Goal: Information Seeking & Learning: Learn about a topic

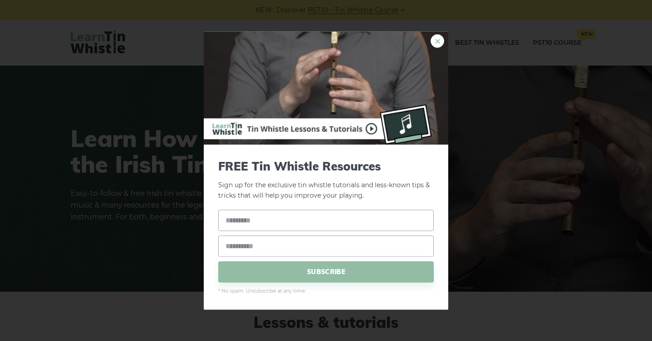
click at [435, 42] on link "×" at bounding box center [437, 41] width 14 height 14
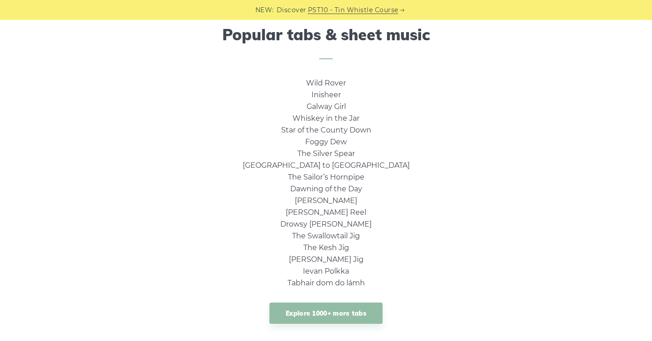
scroll to position [606, 0]
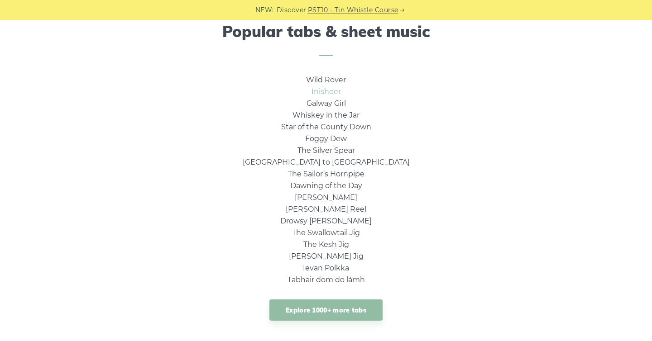
click at [329, 95] on link "Inisheer" at bounding box center [325, 91] width 29 height 9
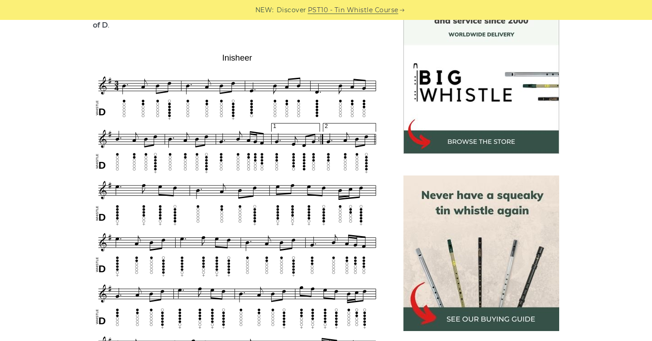
scroll to position [260, 0]
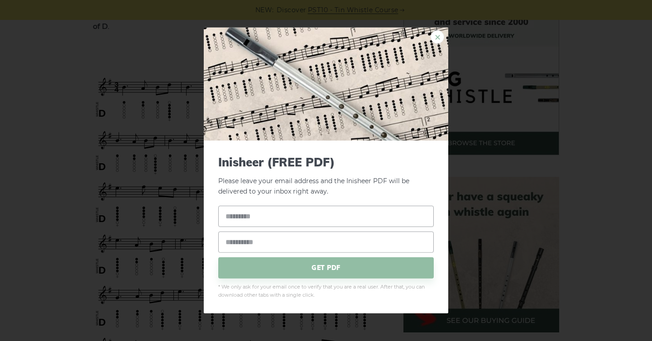
click at [436, 40] on link "×" at bounding box center [437, 37] width 14 height 14
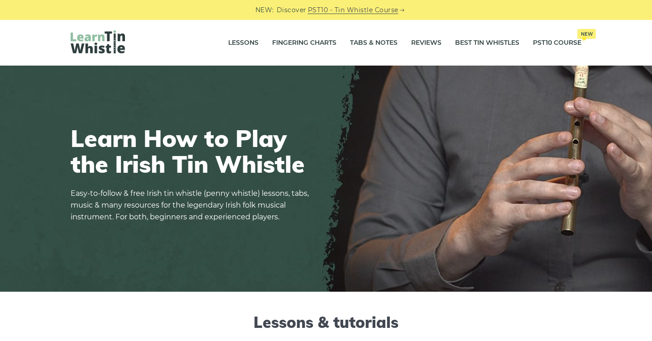
scroll to position [6, 0]
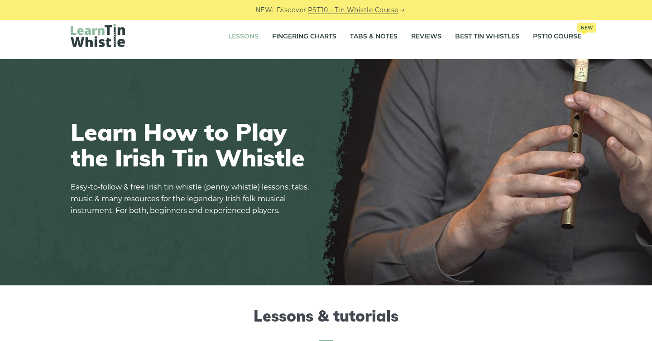
click at [241, 41] on link "Lessons" at bounding box center [243, 36] width 30 height 23
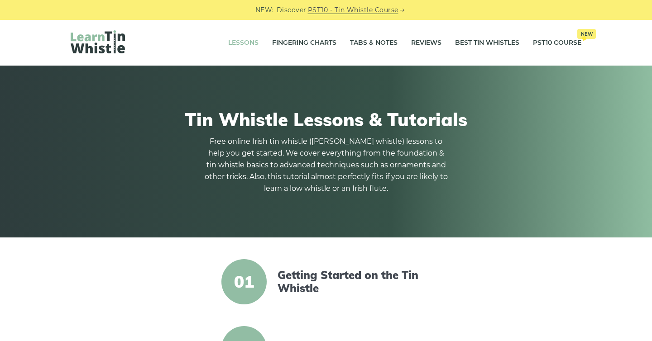
click at [292, 267] on article "01 Getting Started on the Tin Whistle" at bounding box center [325, 281] width 355 height 45
click at [292, 271] on link "Getting Started on the Tin Whistle" at bounding box center [355, 282] width 156 height 26
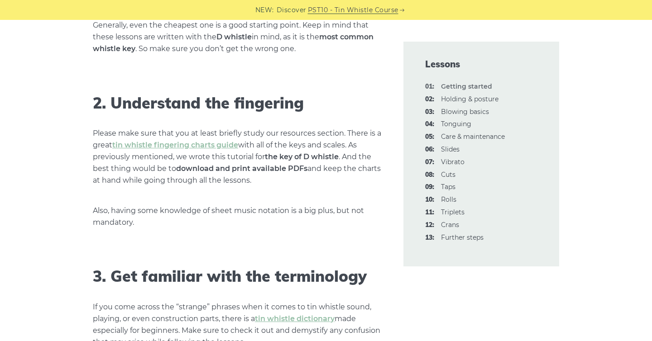
scroll to position [689, 0]
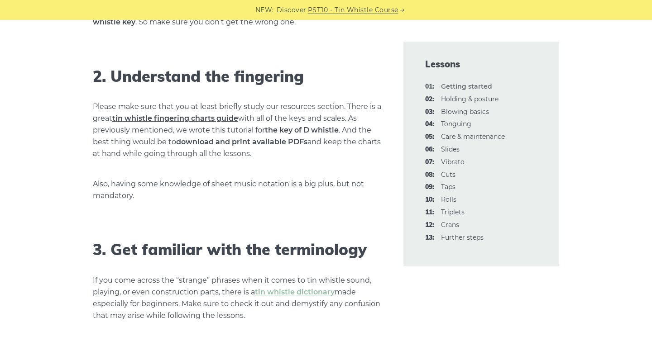
click at [221, 118] on link "tin whistle fingering charts guide" at bounding box center [175, 118] width 126 height 9
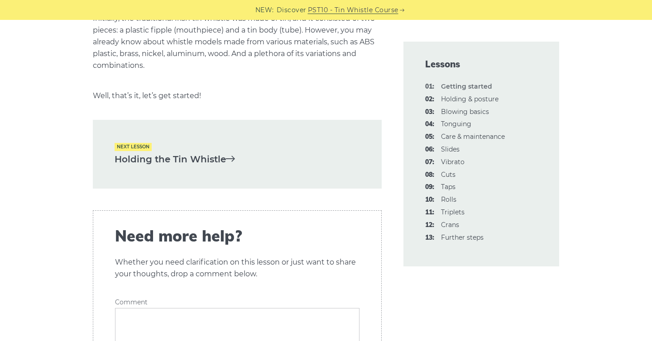
scroll to position [1942, 0]
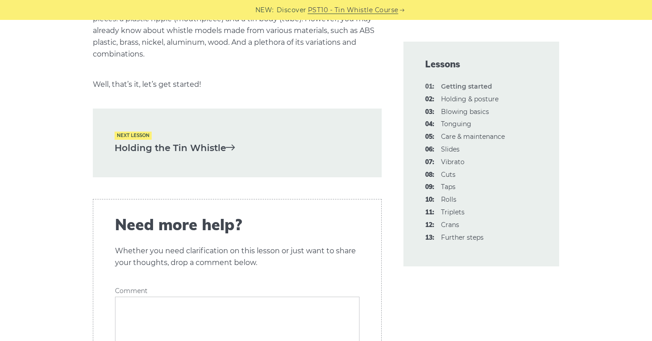
click at [244, 149] on link "Holding the Tin Whistle" at bounding box center [237, 148] width 245 height 15
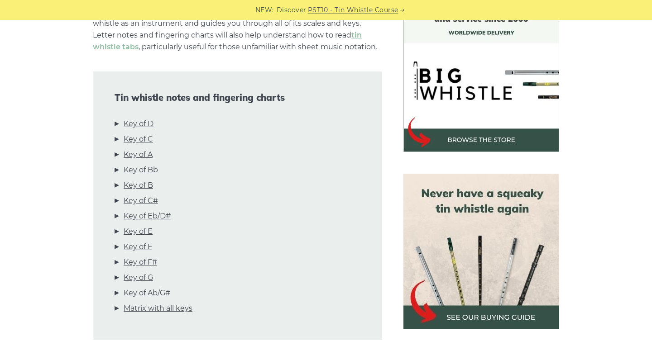
scroll to position [267, 0]
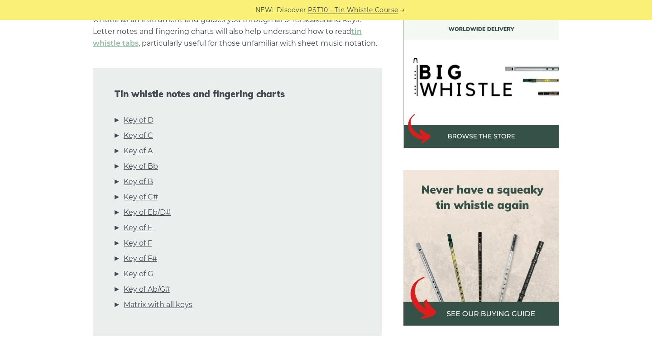
click at [115, 119] on li "Key of D" at bounding box center [237, 122] width 245 height 15
click at [116, 119] on li "Key of D" at bounding box center [237, 122] width 245 height 15
click at [125, 124] on link "Key of D" at bounding box center [139, 121] width 30 height 12
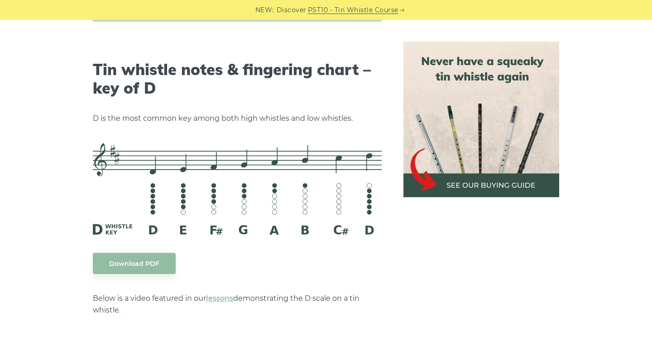
scroll to position [1410, 0]
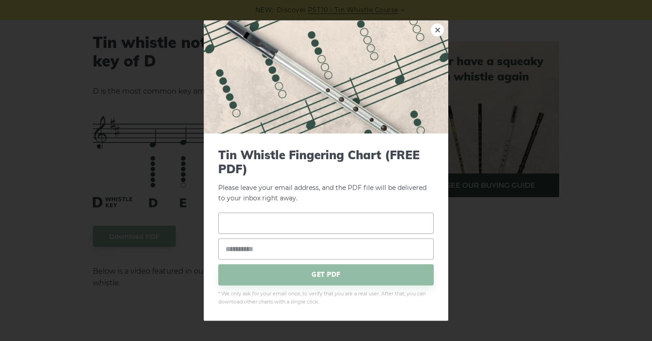
click at [253, 213] on input "text" at bounding box center [325, 223] width 215 height 21
type input "**********"
click at [247, 246] on input "email" at bounding box center [325, 249] width 215 height 21
click at [262, 230] on input "**********" at bounding box center [325, 223] width 215 height 21
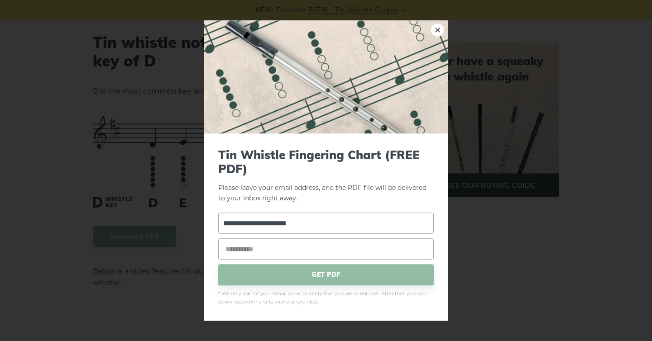
click at [262, 230] on input "**********" at bounding box center [325, 223] width 215 height 21
click at [254, 248] on input "email" at bounding box center [325, 249] width 215 height 21
paste input "**********"
type input "**********"
click at [256, 232] on input "text" at bounding box center [325, 223] width 215 height 21
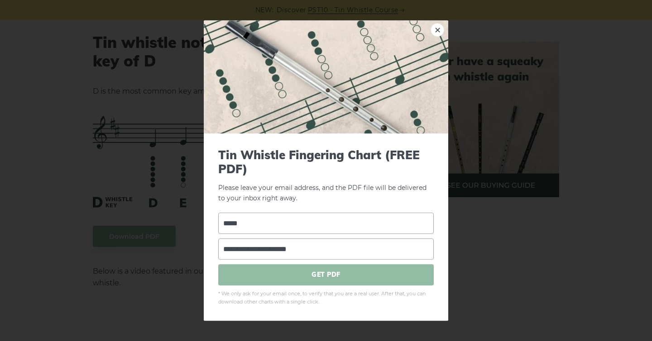
type input "*****"
click at [284, 272] on span "GET PDF" at bounding box center [325, 274] width 215 height 21
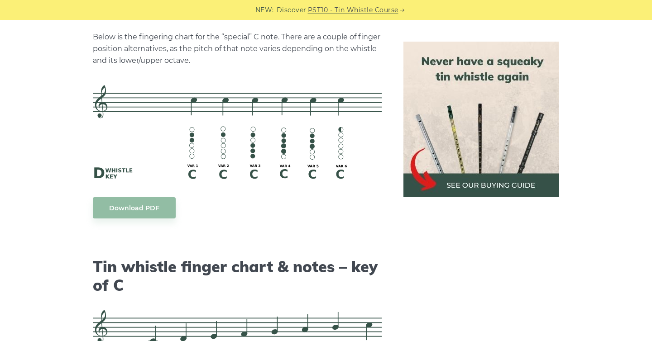
scroll to position [2043, 0]
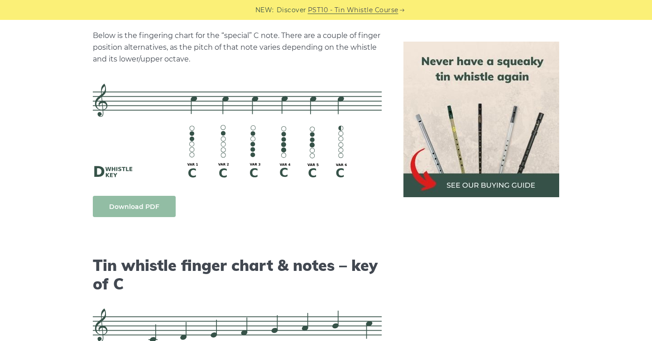
click at [160, 207] on link "Download PDF" at bounding box center [134, 206] width 83 height 21
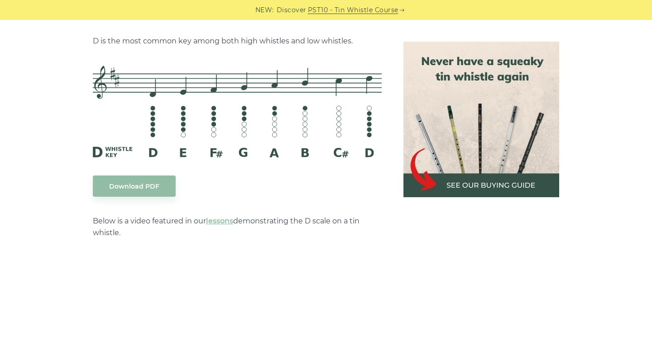
scroll to position [1446, 0]
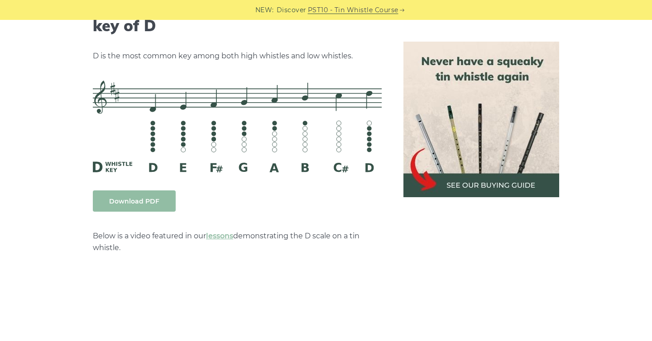
click at [141, 202] on link "Download PDF" at bounding box center [134, 201] width 83 height 21
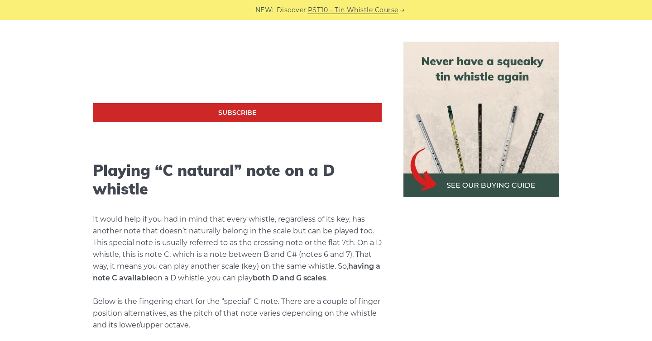
scroll to position [1807, 0]
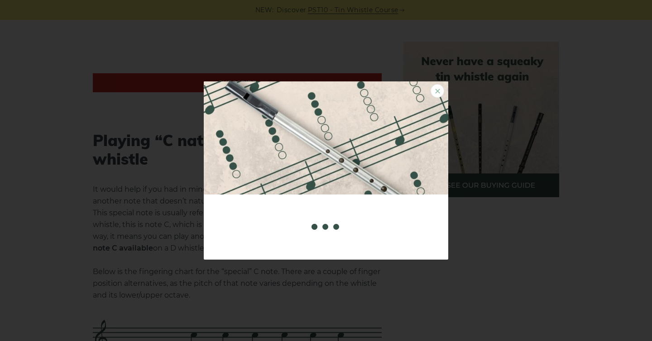
click at [437, 87] on link "×" at bounding box center [437, 91] width 14 height 14
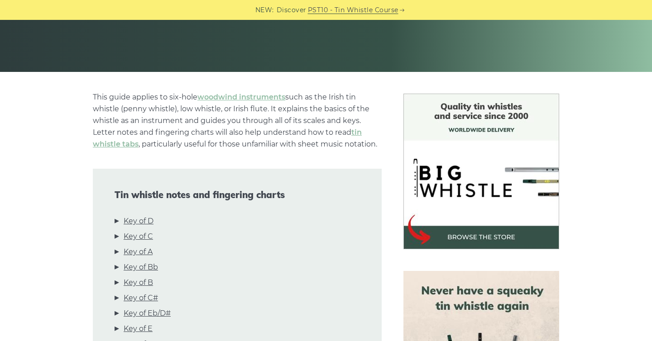
scroll to position [54, 0]
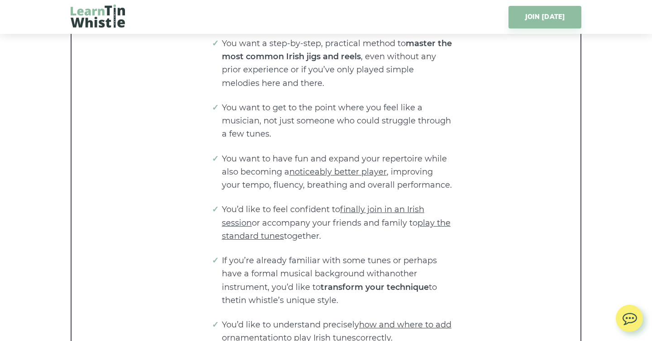
scroll to position [1694, 0]
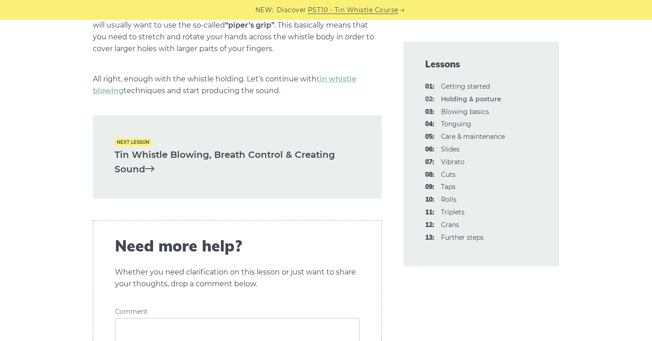
scroll to position [1294, 0]
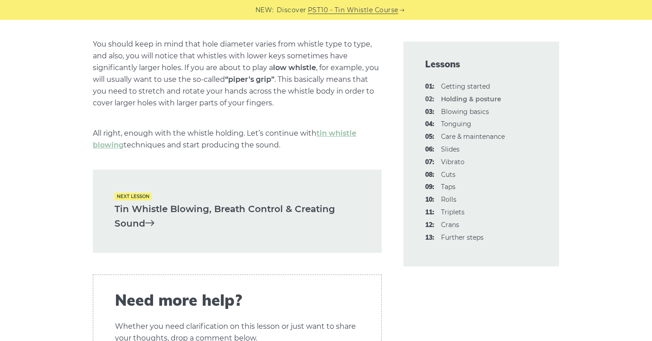
click at [248, 202] on link "Tin Whistle Blowing, Breath Control & Creating Sound" at bounding box center [237, 216] width 245 height 29
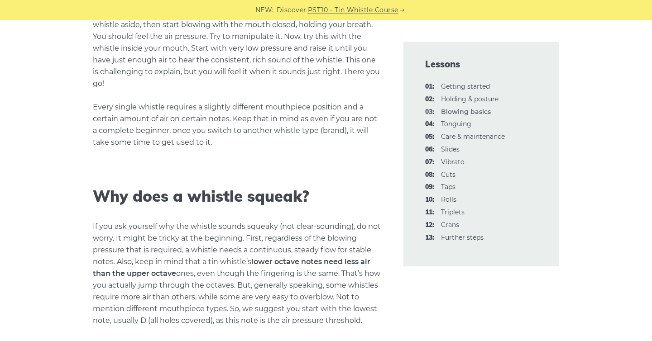
scroll to position [829, 0]
